Goal: Navigation & Orientation: Find specific page/section

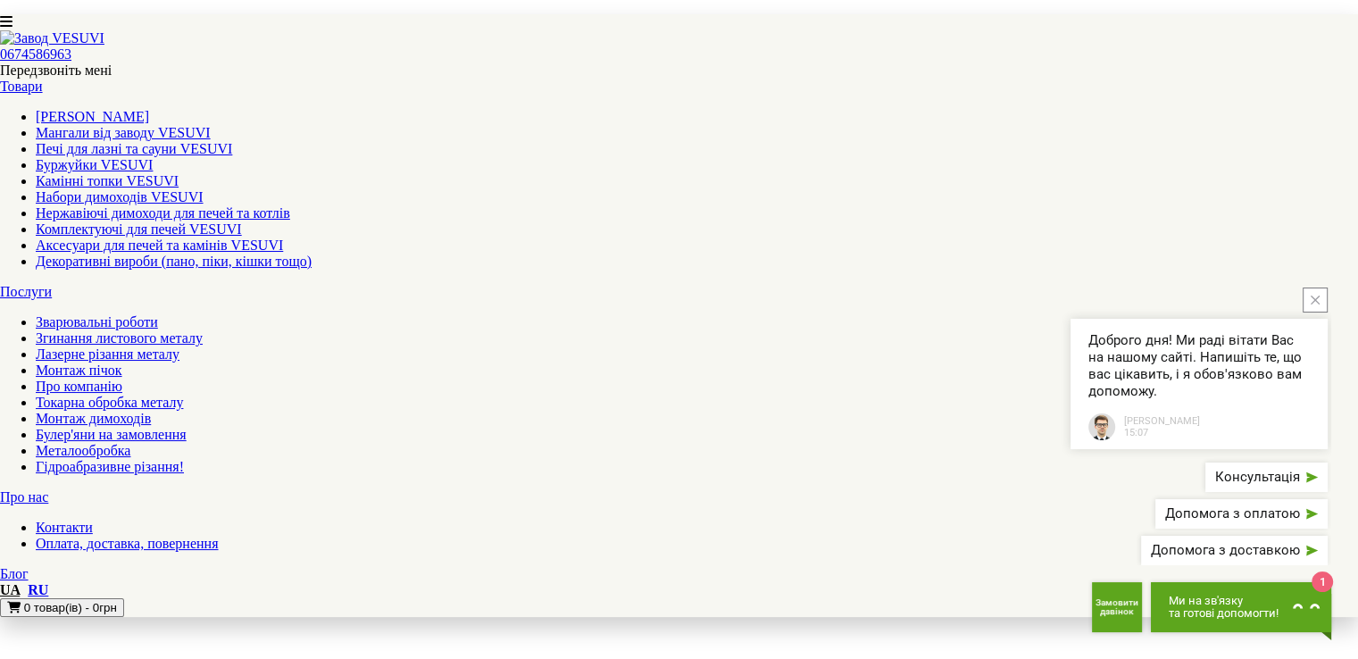
scroll to position [1696, 0]
click at [1312, 298] on icon "close button" at bounding box center [1314, 299] width 9 height 9
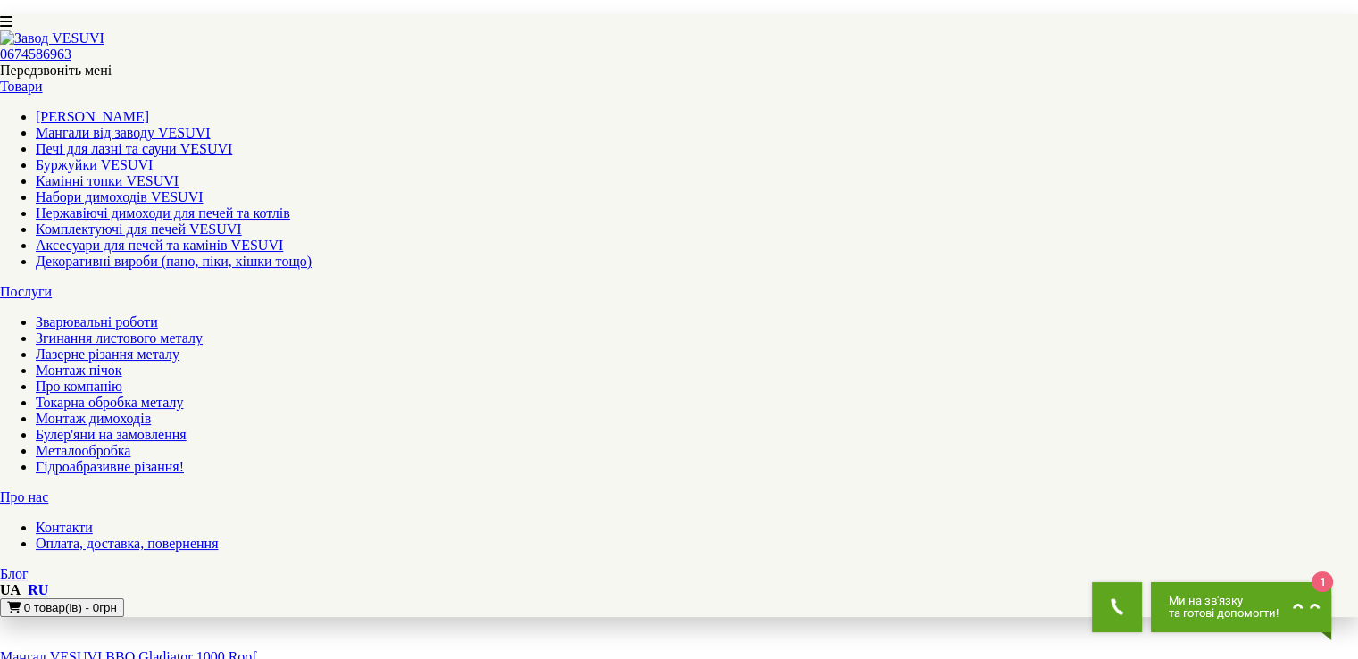
scroll to position [1875, 0]
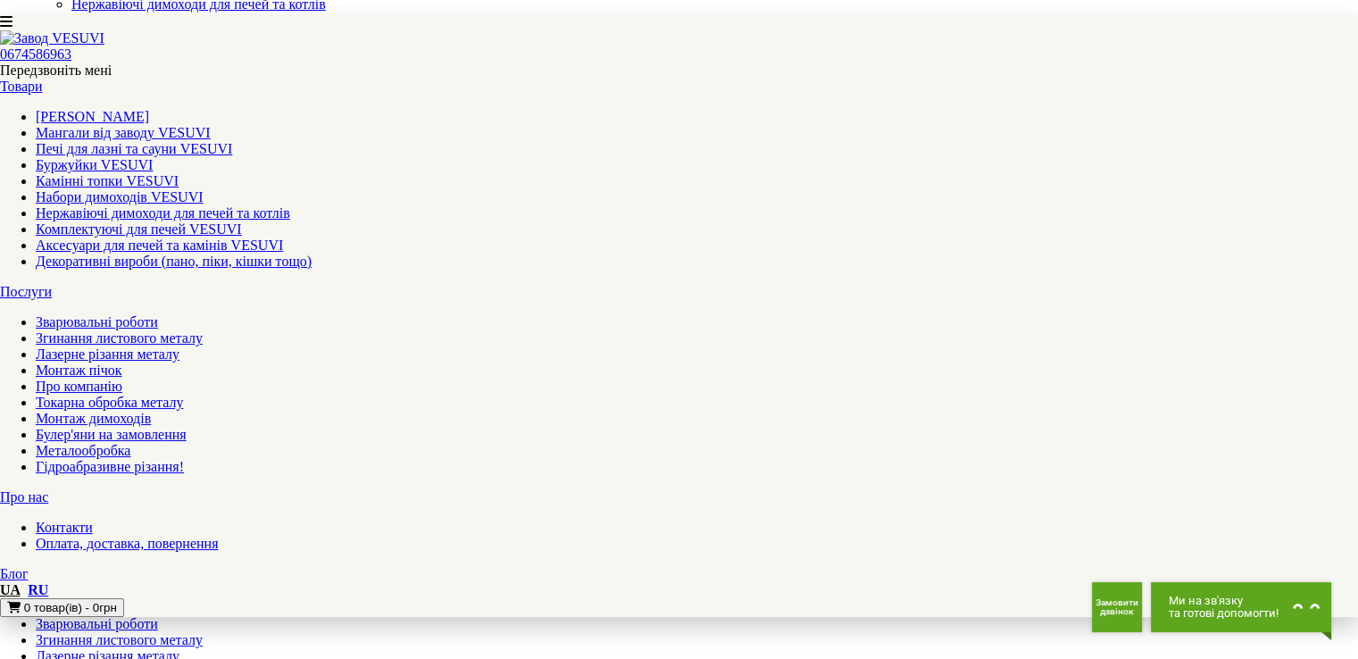
scroll to position [89, 0]
